Goal: Task Accomplishment & Management: Manage account settings

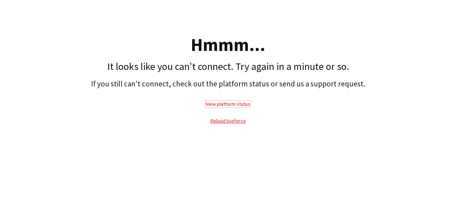
click at [225, 101] on link "View platform status" at bounding box center [228, 104] width 44 height 6
click at [223, 123] on link "Reload liveforce" at bounding box center [227, 120] width 35 height 6
click at [222, 122] on link "Reload liveforce" at bounding box center [227, 120] width 35 height 6
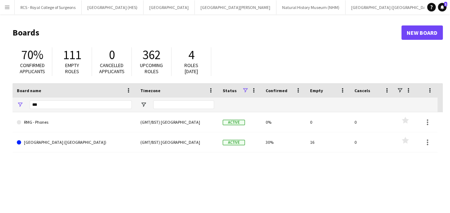
click at [443, 7] on app-icon "Add" at bounding box center [444, 7] width 3 height 3
click at [100, 101] on input "***" at bounding box center [81, 104] width 102 height 9
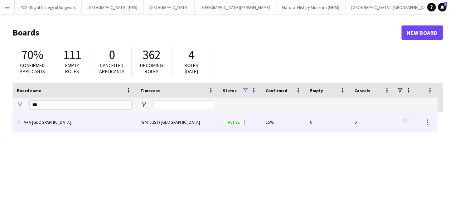
type input "***"
click at [82, 127] on link "V+A Dundee" at bounding box center [74, 122] width 115 height 20
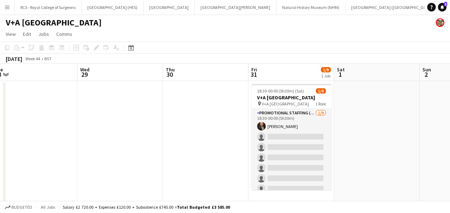
scroll to position [0, 180]
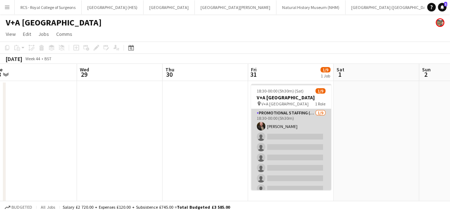
click at [300, 139] on app-card-role "Promotional Staffing (Exhibition Host) 1/9 18:30-00:00 (5h30m) David Carnan sin…" at bounding box center [291, 162] width 80 height 107
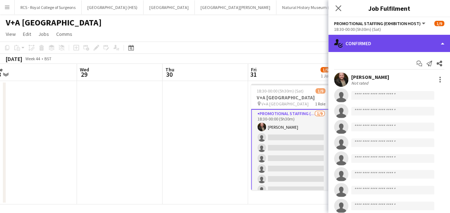
click at [408, 44] on div "single-neutral-actions-check-2 Confirmed" at bounding box center [389, 43] width 122 height 17
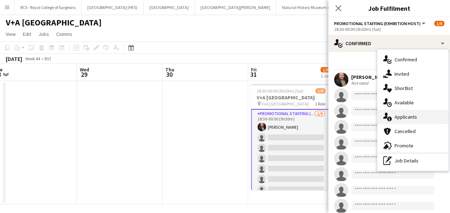
click at [412, 116] on span "Applicants" at bounding box center [406, 117] width 23 height 6
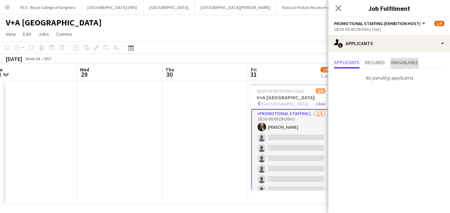
click at [402, 60] on span "Unavailable" at bounding box center [405, 62] width 28 height 5
click at [375, 59] on span "Declined" at bounding box center [375, 63] width 20 height 11
click at [341, 64] on span "Applicants" at bounding box center [346, 62] width 25 height 5
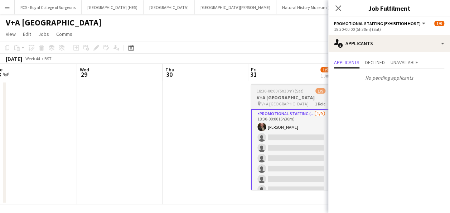
scroll to position [4, 0]
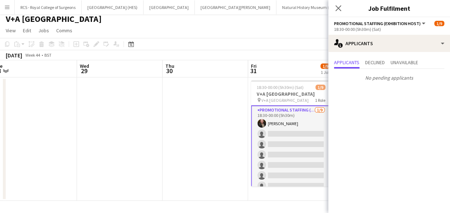
click at [240, 26] on app-page-menu "View Day view expanded Day view collapsed Month view Date picker Jump to today …" at bounding box center [225, 31] width 450 height 14
